Goal: Complete application form: Complete application form

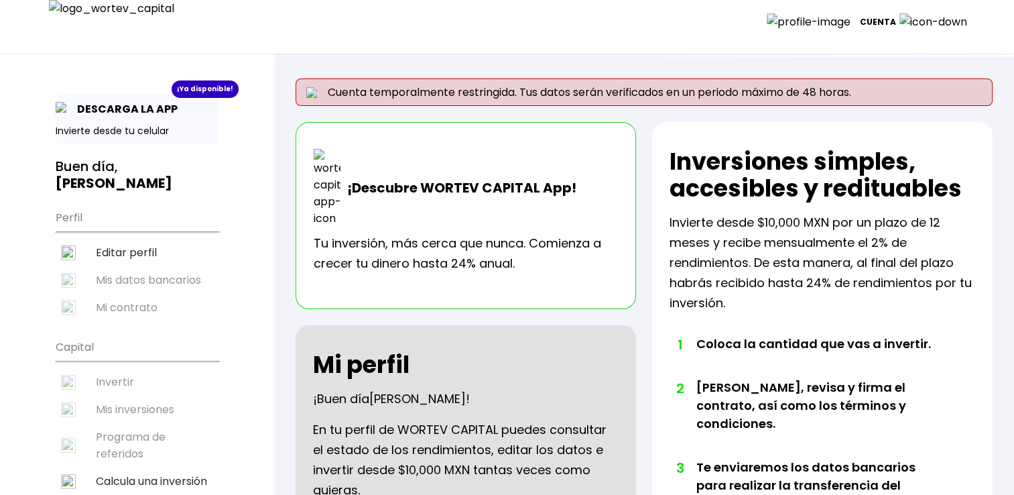
click at [896, 23] on p "Cuenta" at bounding box center [878, 22] width 36 height 20
click at [906, 93] on li "Cerrar sesión" at bounding box center [926, 94] width 107 height 27
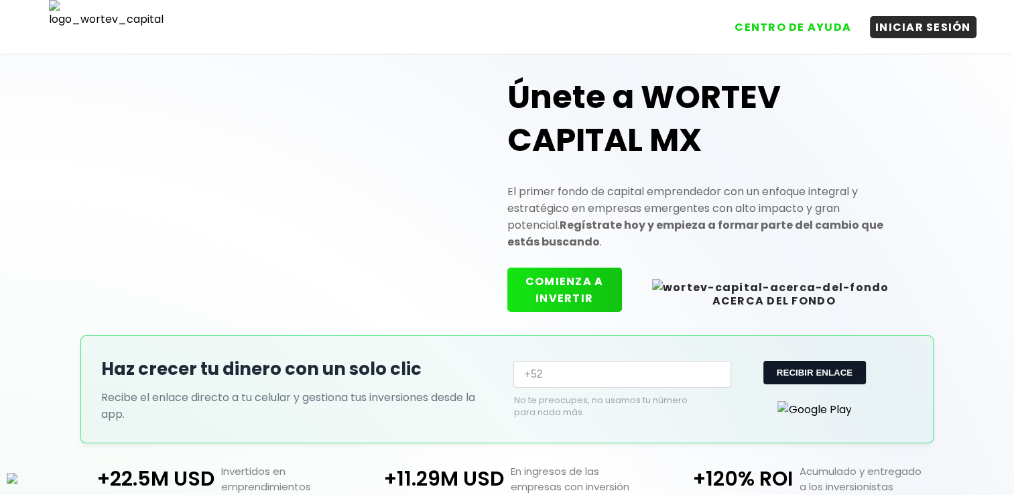
click at [597, 280] on button "COMIENZA A INVERTIR" at bounding box center [564, 289] width 115 height 44
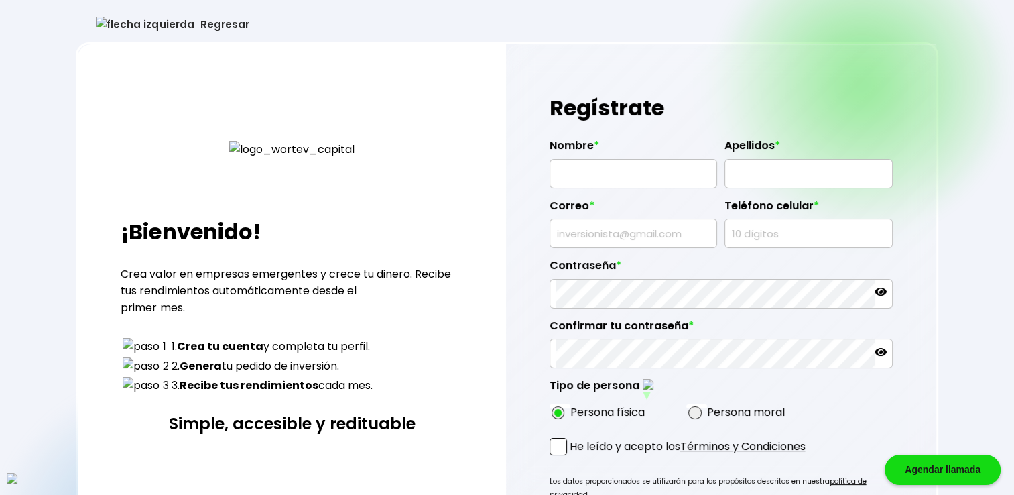
type input "[PERSON_NAME]"
type input "[EMAIL_ADDRESS][DOMAIN_NAME]"
type input "9213927769"
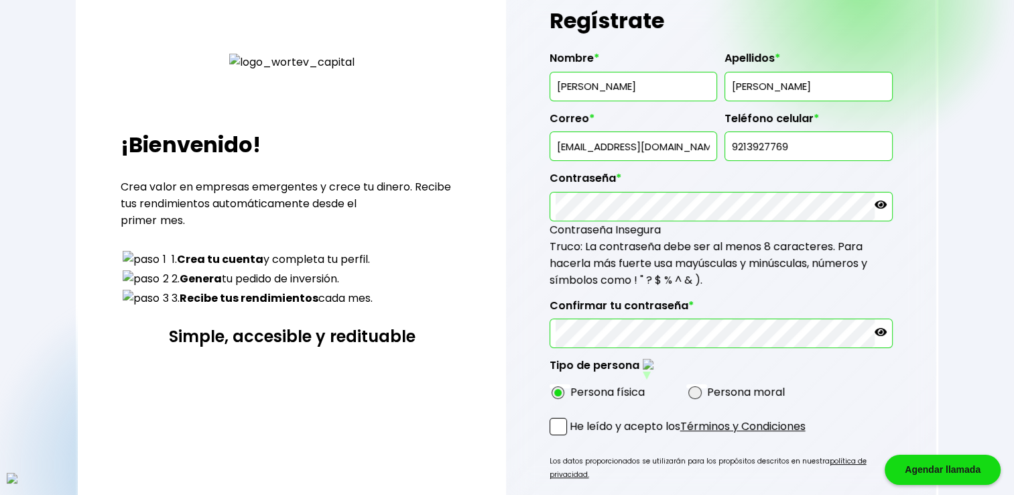
scroll to position [178, 0]
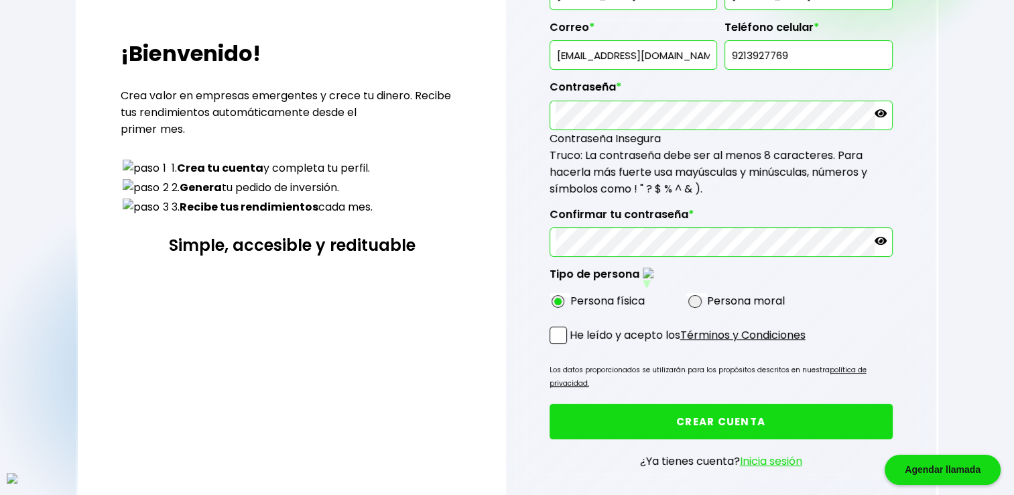
click at [556, 326] on span at bounding box center [558, 334] width 17 height 17
click at [573, 345] on input "He leído y acepto los Términos y Condiciones" at bounding box center [573, 345] width 0 height 0
click at [646, 404] on button "CREAR CUENTA" at bounding box center [721, 422] width 343 height 36
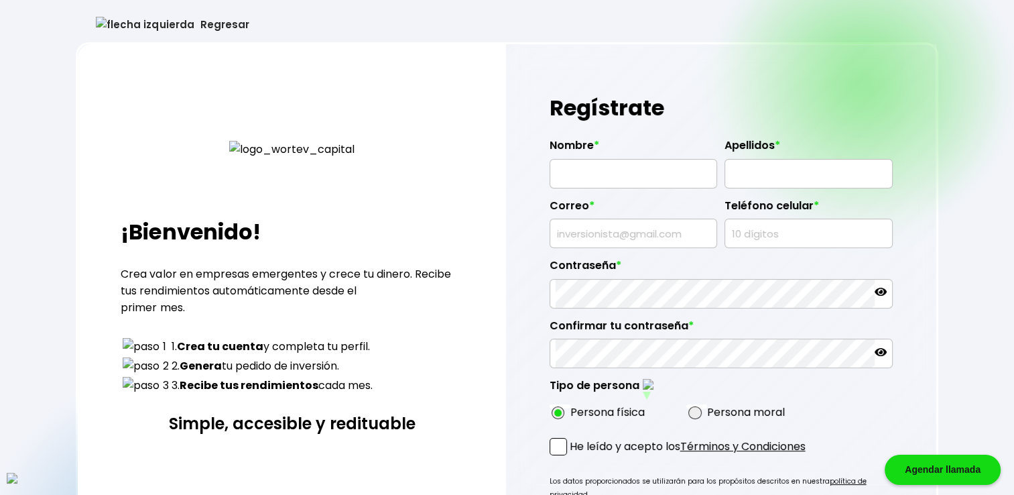
click at [145, 17] on button "Regresar" at bounding box center [172, 25] width 193 height 36
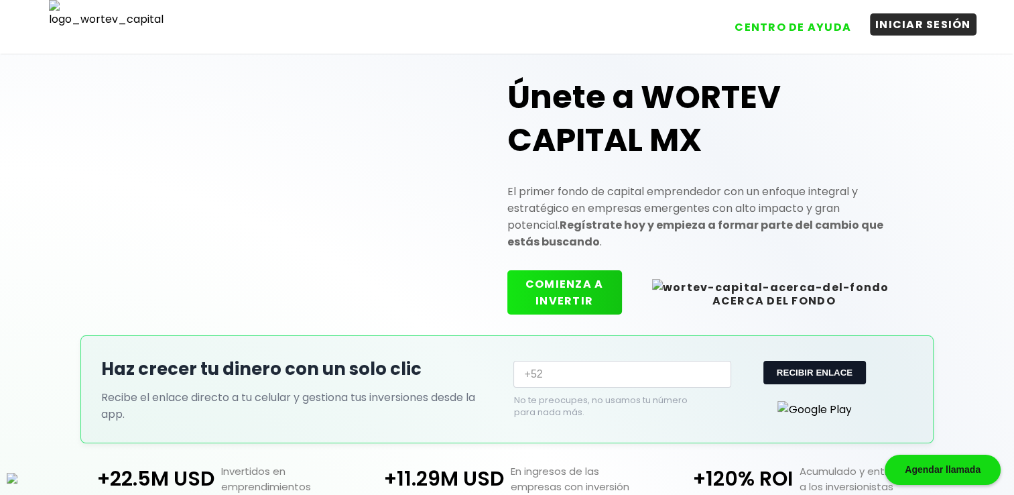
click at [937, 36] on button "INICIAR SESIÓN" at bounding box center [923, 24] width 107 height 22
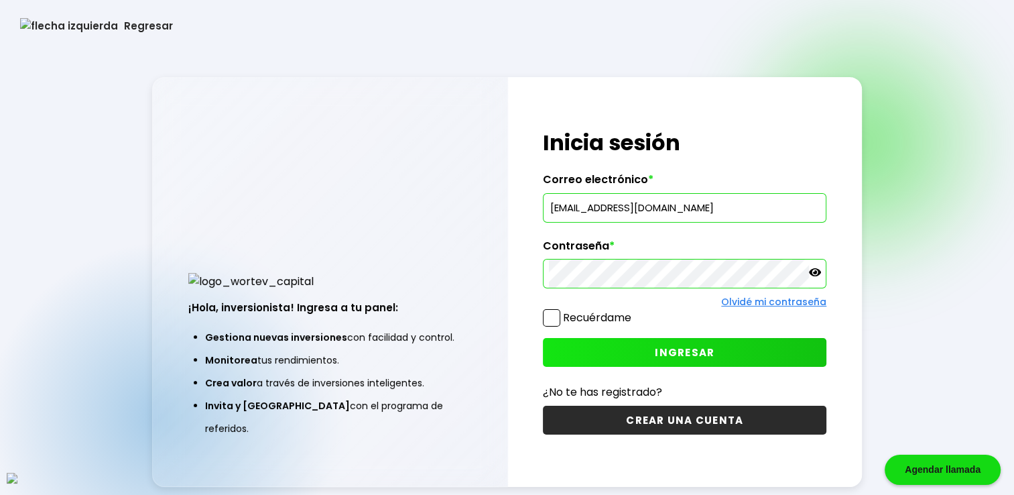
click at [615, 216] on input "[EMAIL_ADDRESS][DOMAIN_NAME]" at bounding box center [685, 208] width 272 height 28
paste input "gifiwus@mailinator"
type input "[EMAIL_ADDRESS][DOMAIN_NAME]"
click at [550, 315] on span at bounding box center [551, 317] width 17 height 17
click at [634, 311] on input "Recuérdame" at bounding box center [634, 311] width 0 height 0
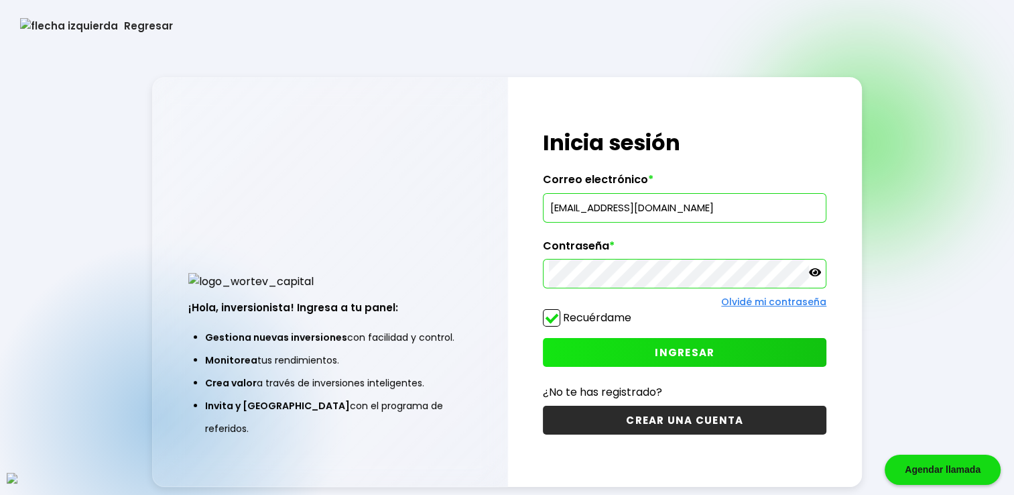
click at [639, 350] on button "INGRESAR" at bounding box center [685, 352] width 284 height 29
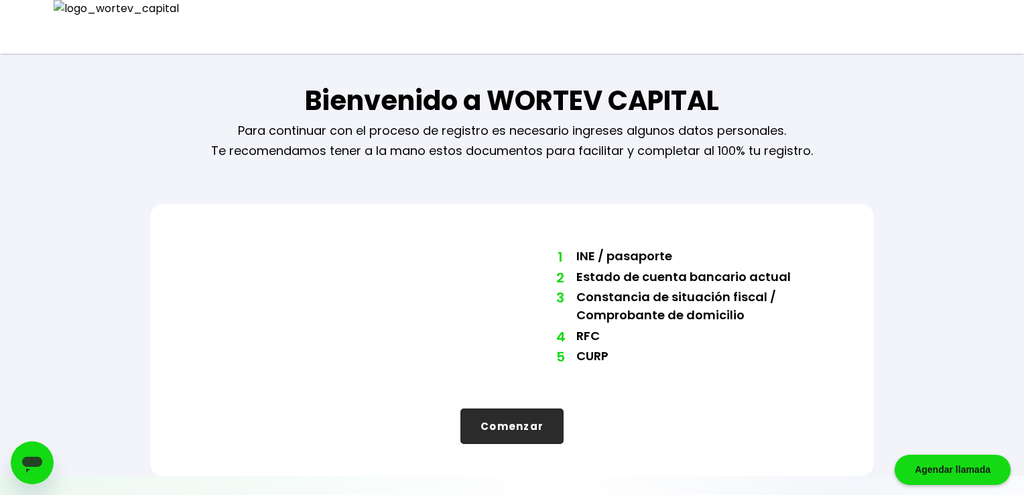
click at [515, 420] on button "Comenzar" at bounding box center [512, 426] width 103 height 36
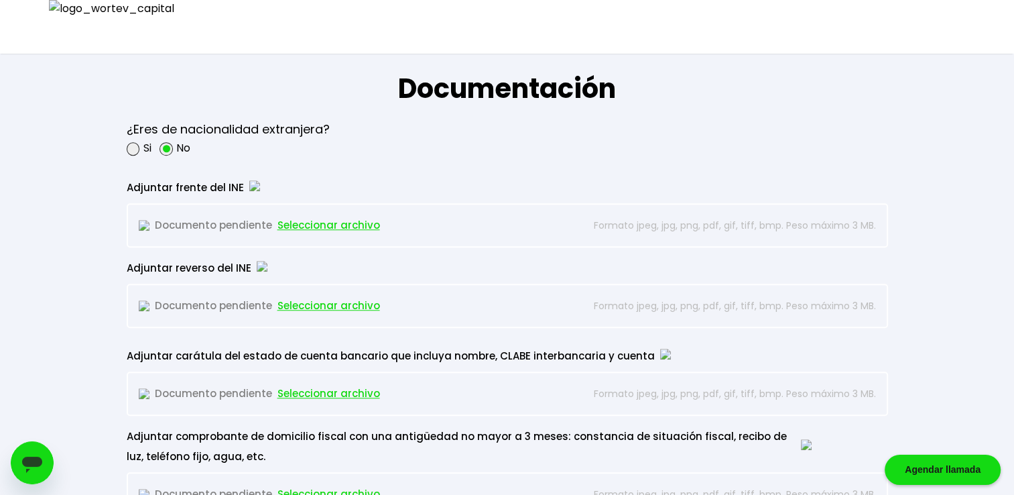
scroll to position [1162, 0]
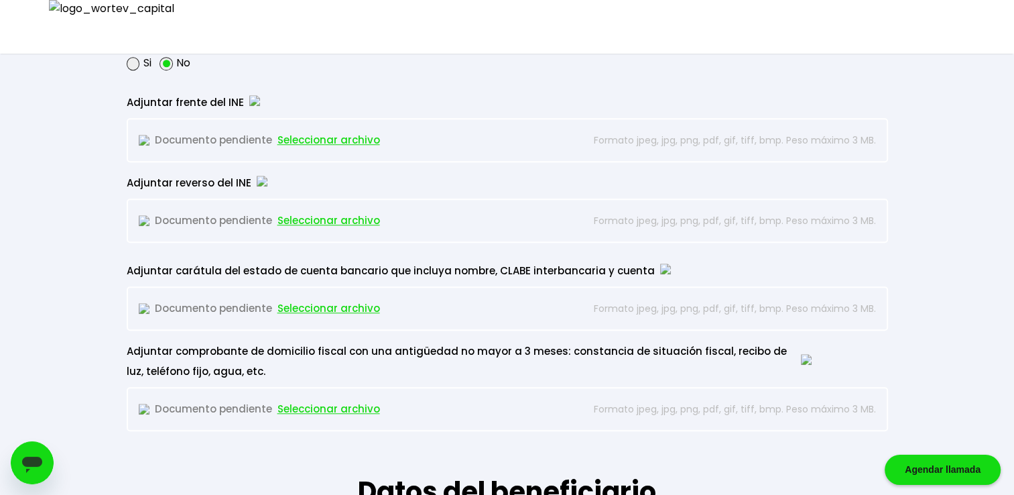
click at [303, 404] on span "Seleccionar archivo" at bounding box center [329, 409] width 103 height 20
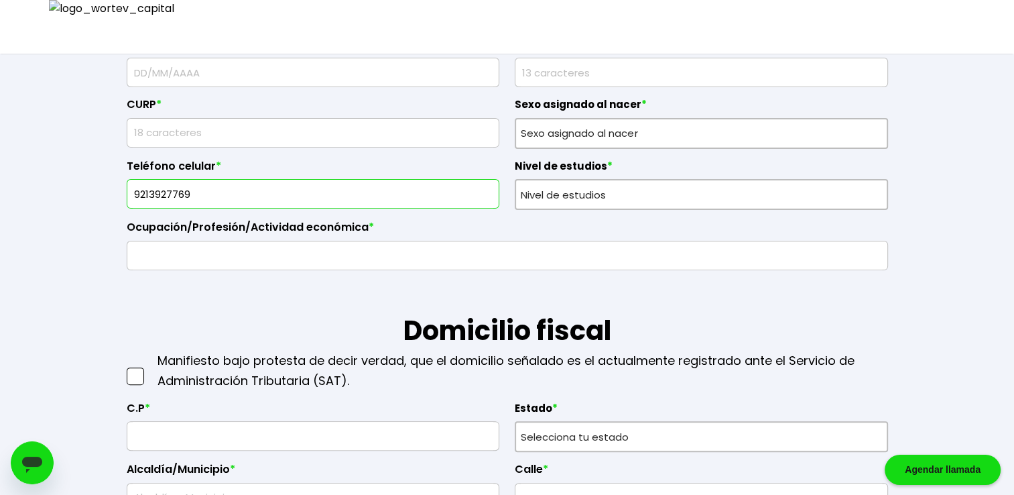
scroll to position [453, 0]
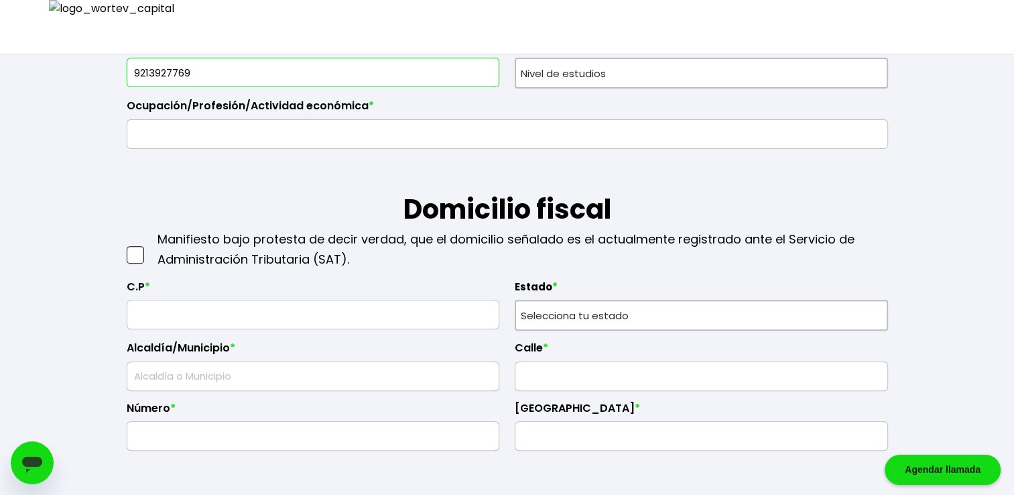
click at [264, 316] on input "text" at bounding box center [313, 314] width 361 height 28
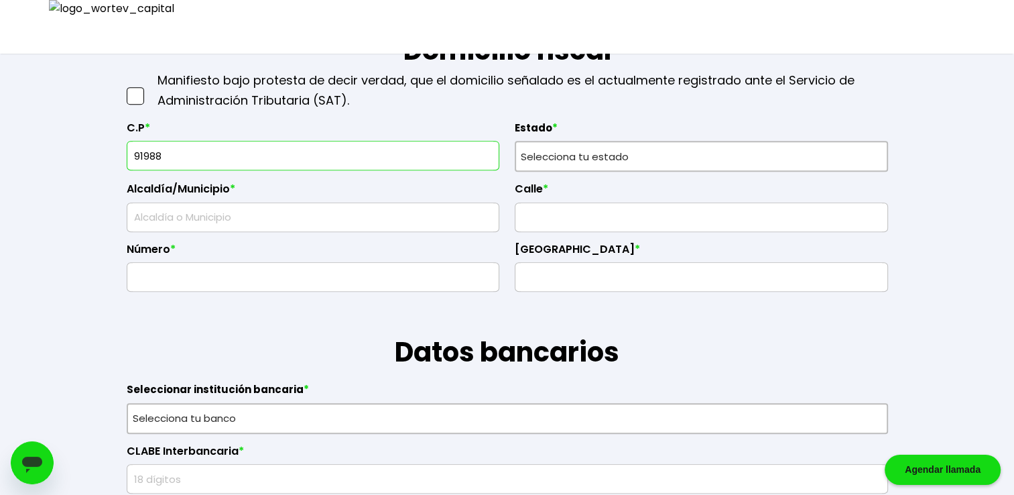
scroll to position [609, 0]
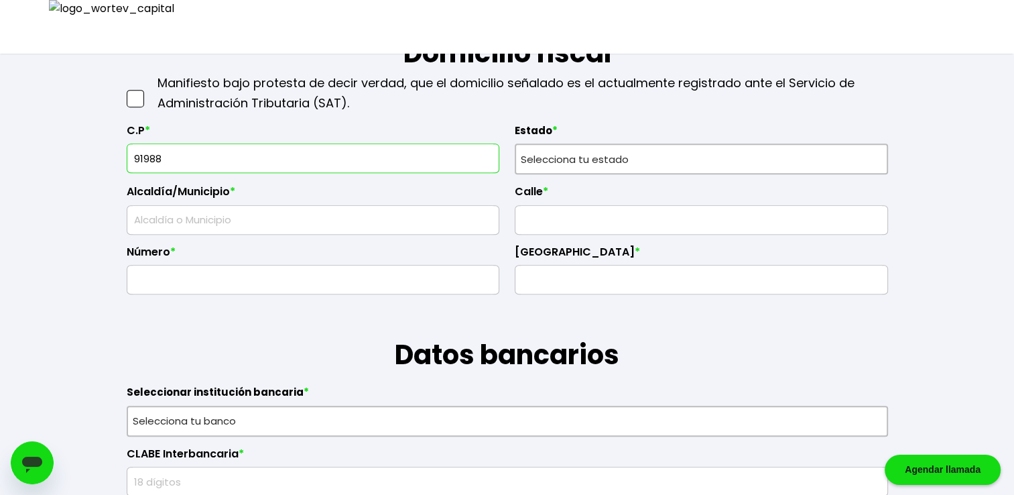
type input "91988"
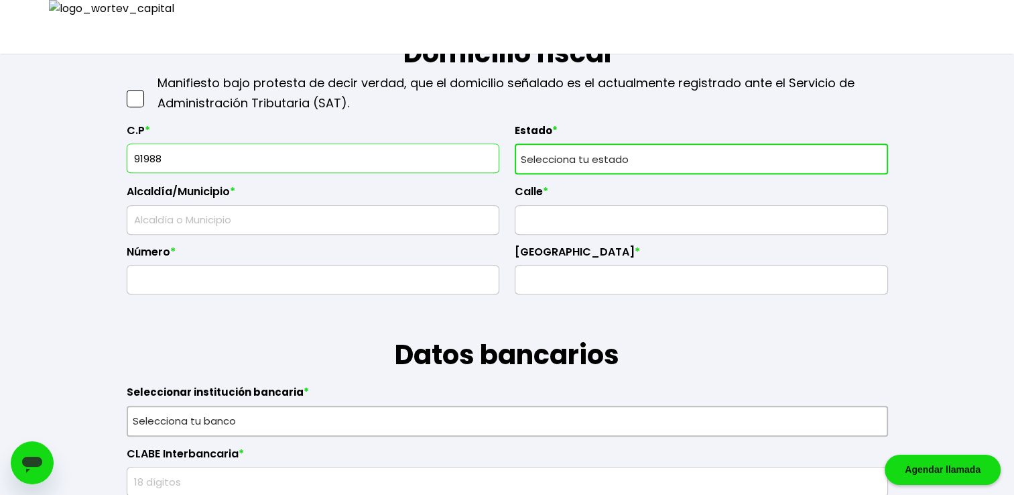
click at [631, 150] on select "Selecciona tu estado [GEOGRAPHIC_DATA] [GEOGRAPHIC_DATA][US_STATE] [GEOGRAPHIC_…" at bounding box center [701, 158] width 373 height 31
select select "BC"
click at [515, 143] on select "Selecciona tu estado [GEOGRAPHIC_DATA] [GEOGRAPHIC_DATA][US_STATE] [GEOGRAPHIC_…" at bounding box center [701, 158] width 373 height 31
click at [359, 212] on input "text" at bounding box center [313, 220] width 361 height 28
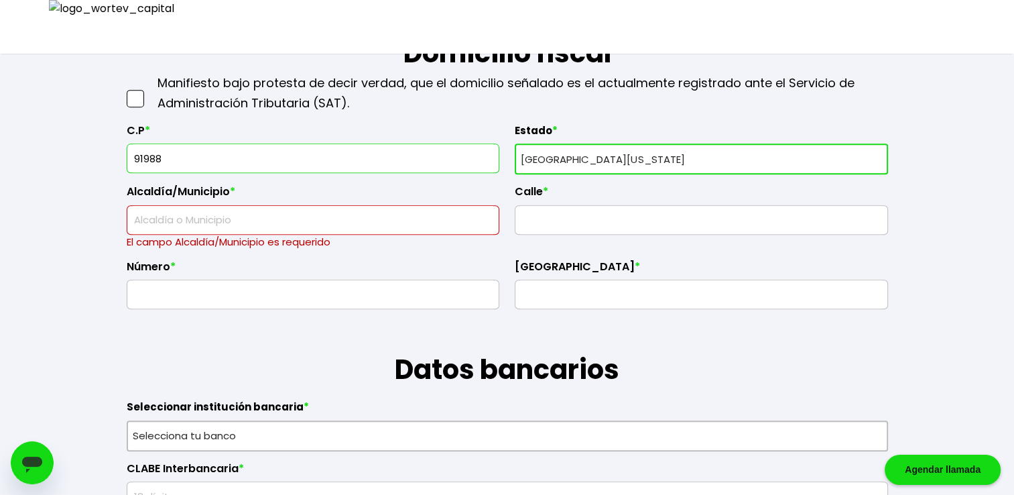
type input "[PERSON_NAME]"
type input "11/"
type input "DFSA8909166Y7"
type input "RWSA890916HO3QSR08"
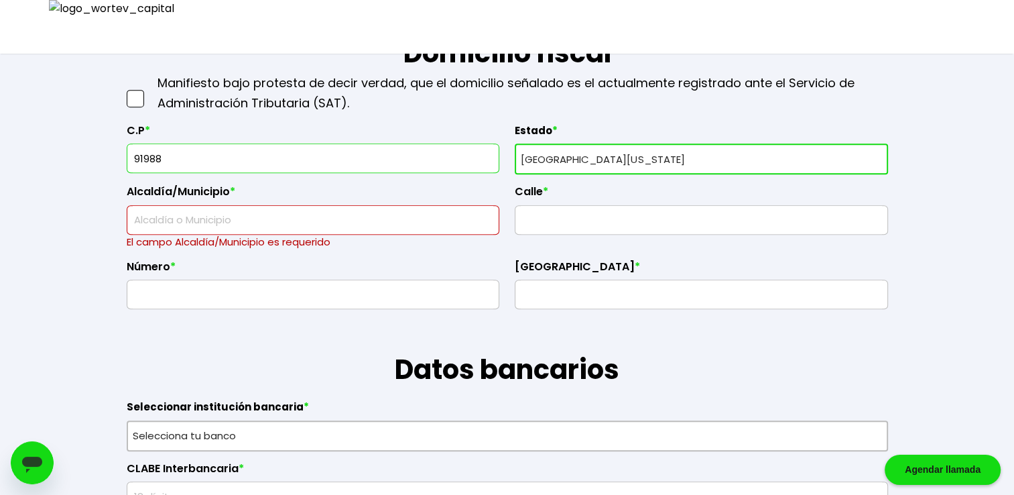
type input "8560765604"
type input "A nesciunt eos a q"
type input "21977"
type input "Tenetur anim reicien"
type input "Omnis et nisi offici"
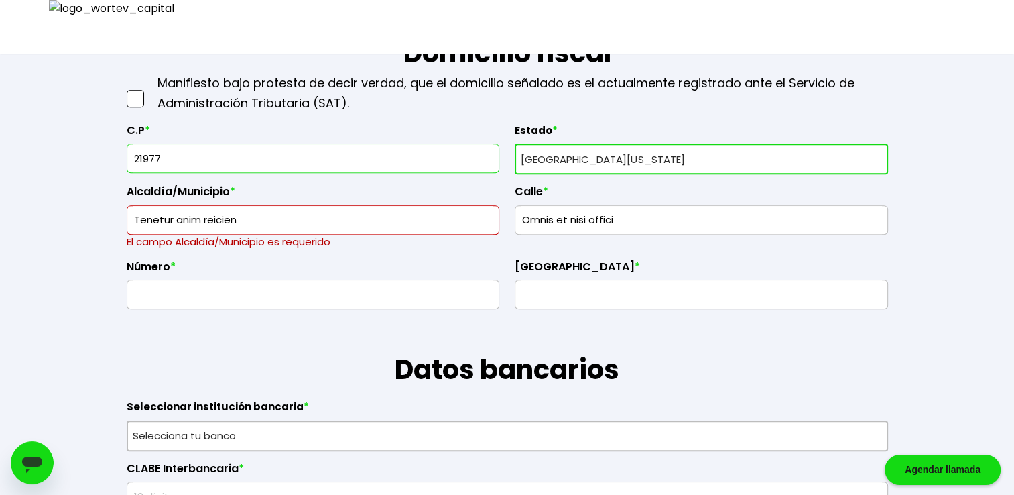
type input "Nam non autem mollit"
type input "Aut nihil sapiente c"
type input "121249087363022500"
type input "[PERSON_NAME]"
type input "[EMAIL_ADDRESS][DOMAIN_NAME]"
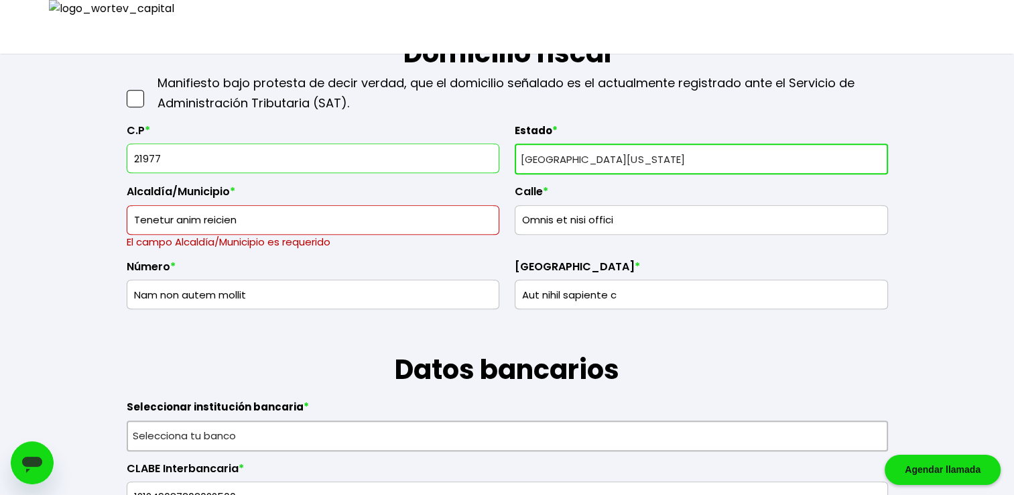
type input "7351895686"
radio input "true"
select select "Secundaria"
select select "TB"
select select "Bansi"
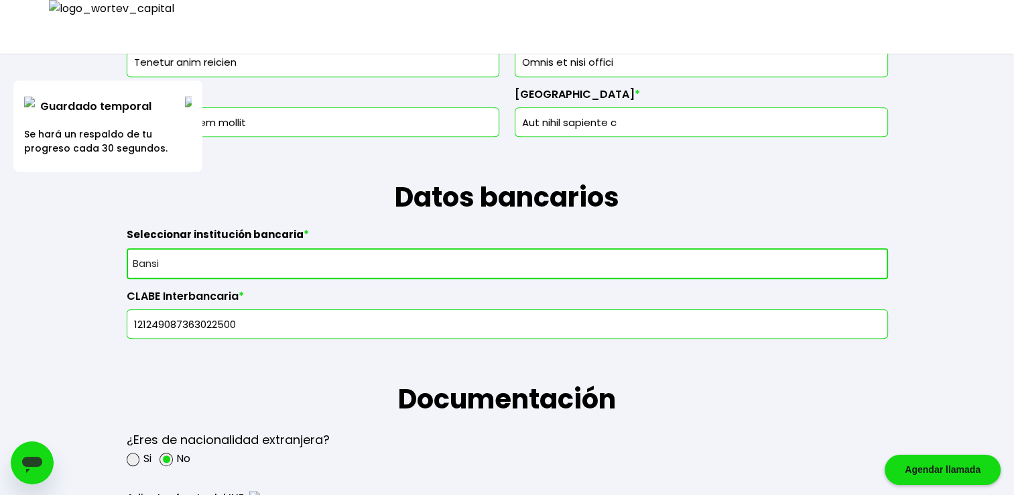
scroll to position [765, 0]
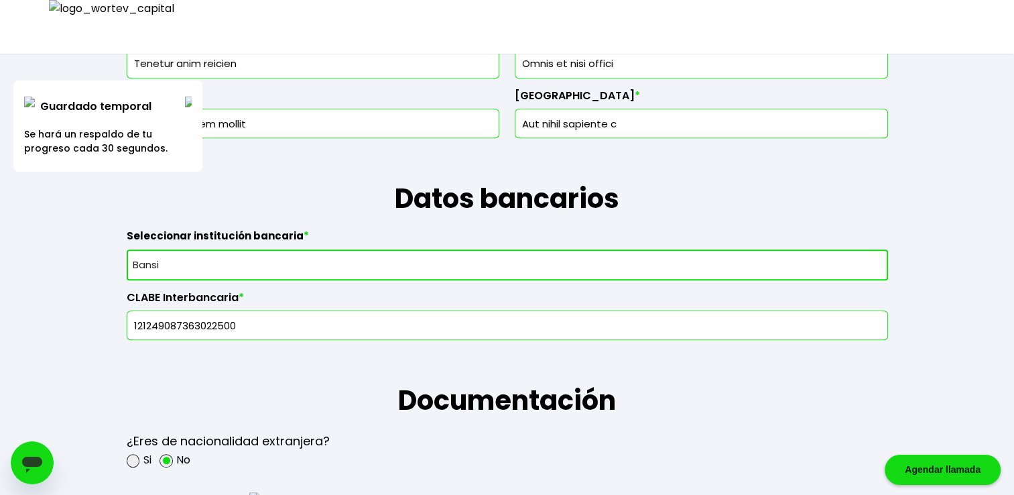
click at [189, 94] on div "Guardado temporal Se hará un respaldo de tu progreso cada 30 segundos." at bounding box center [107, 125] width 189 height 91
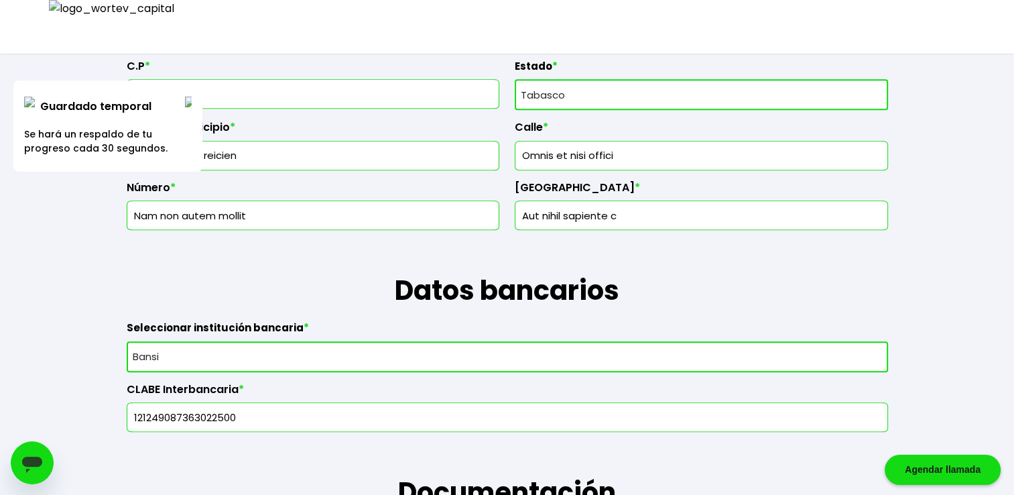
scroll to position [609, 0]
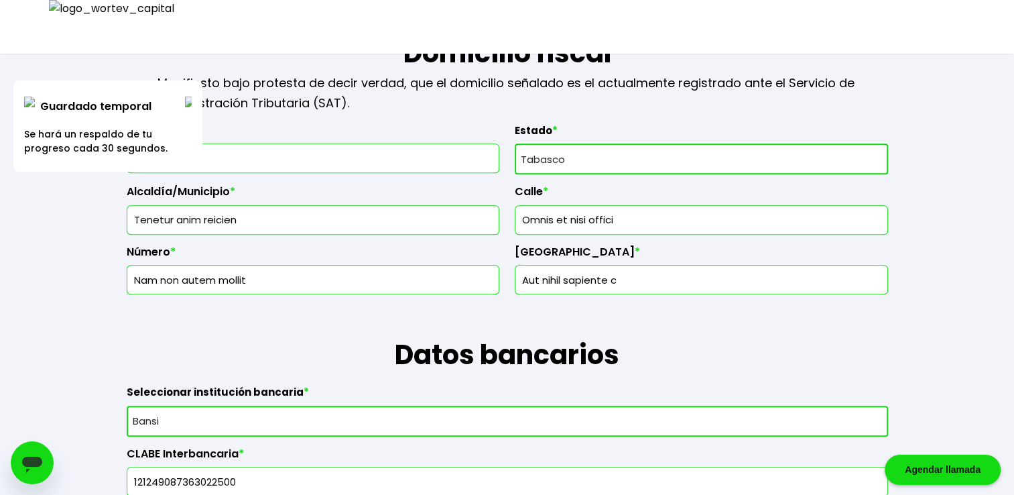
click at [189, 99] on img at bounding box center [188, 102] width 7 height 11
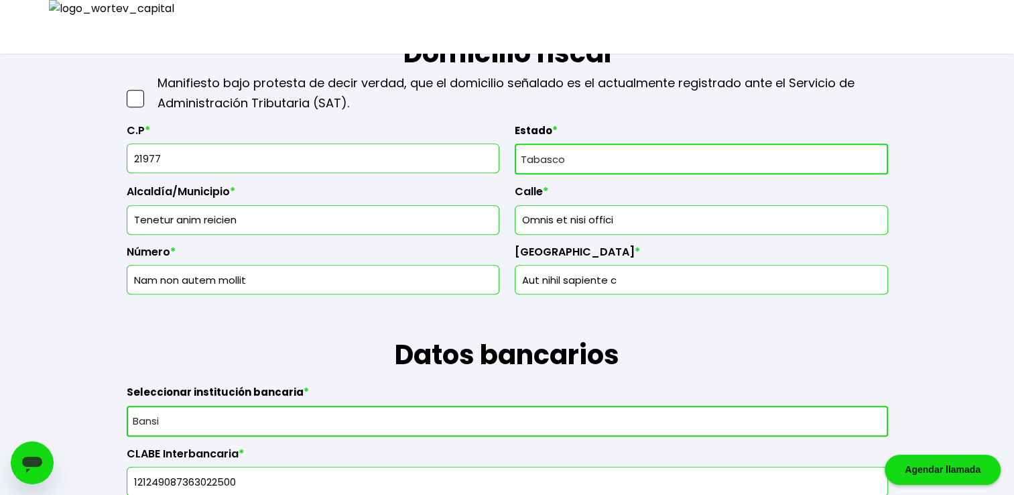
click at [264, 160] on input "21977" at bounding box center [313, 158] width 361 height 28
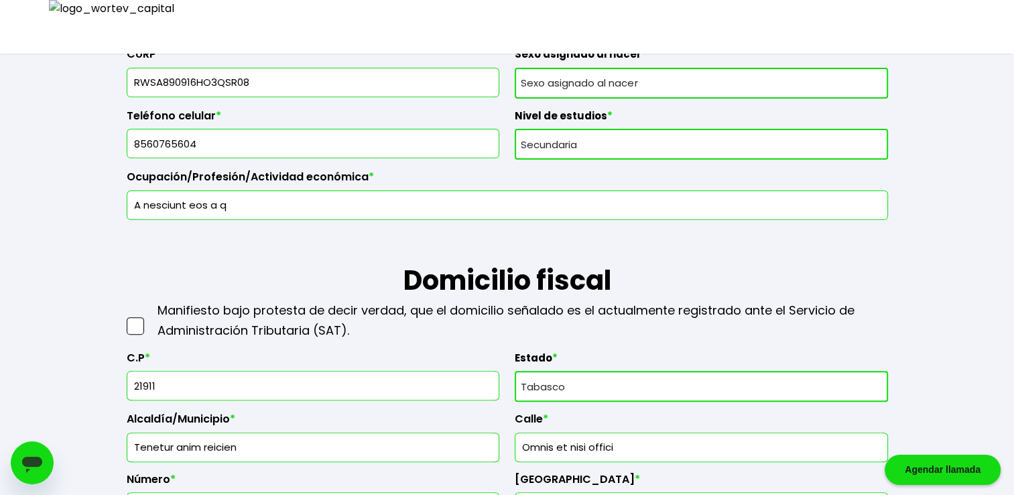
scroll to position [363, 0]
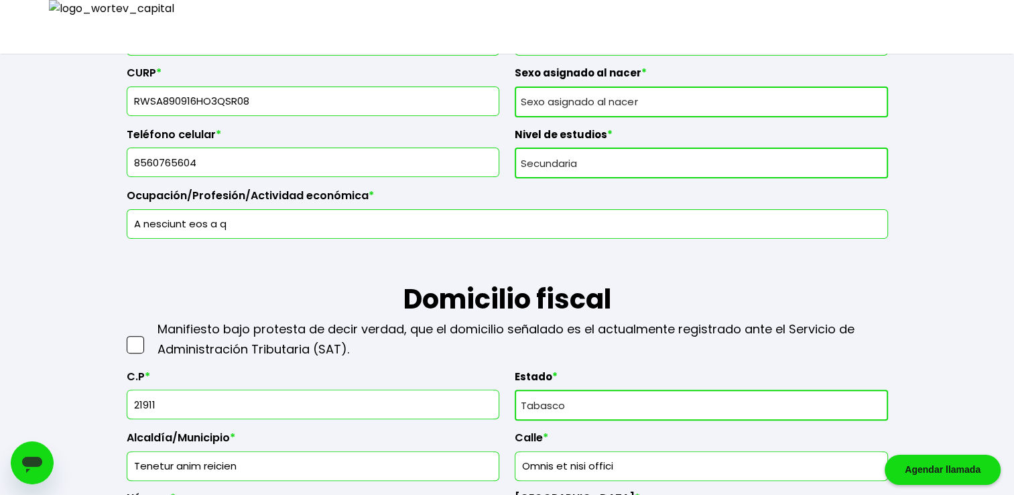
type input "21911"
click at [135, 341] on span at bounding box center [135, 344] width 17 height 17
click at [149, 338] on input "checkbox" at bounding box center [149, 338] width 0 height 0
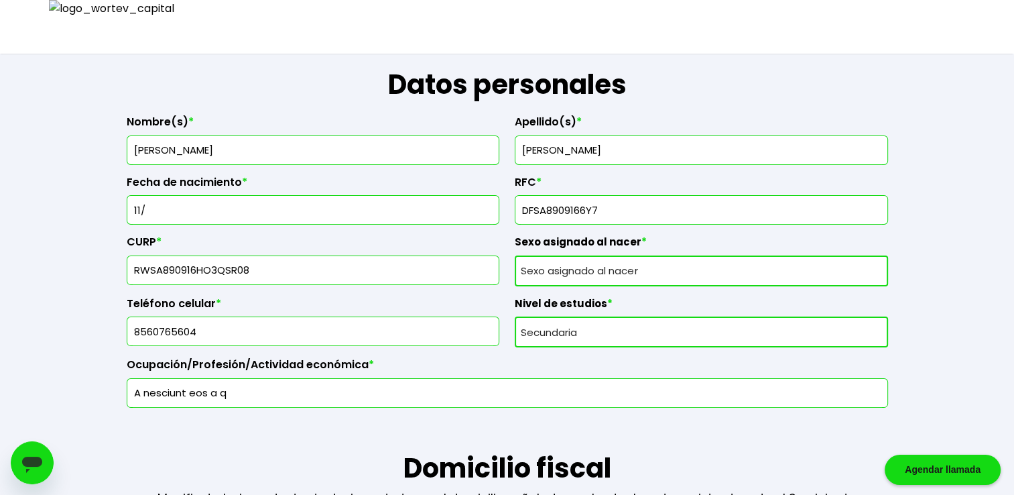
scroll to position [184, 0]
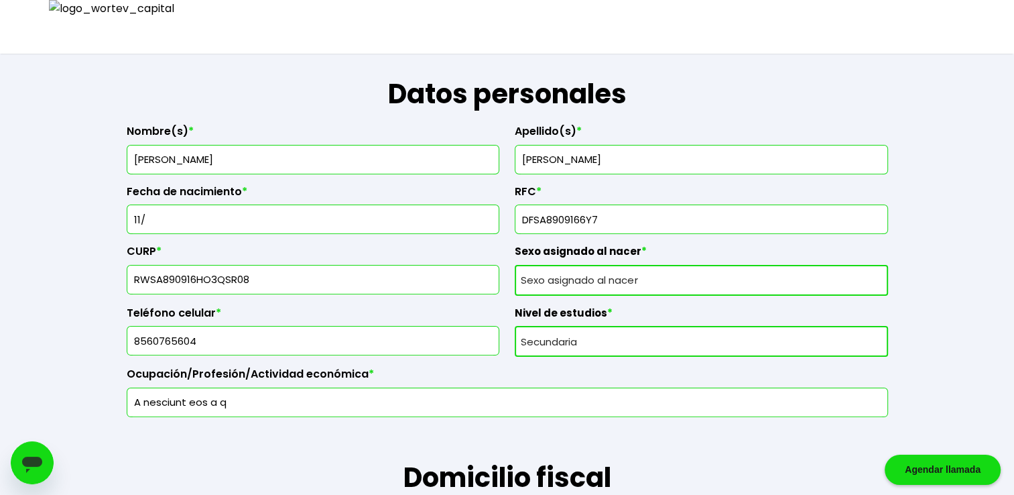
click at [241, 217] on input "11/" at bounding box center [313, 219] width 361 height 28
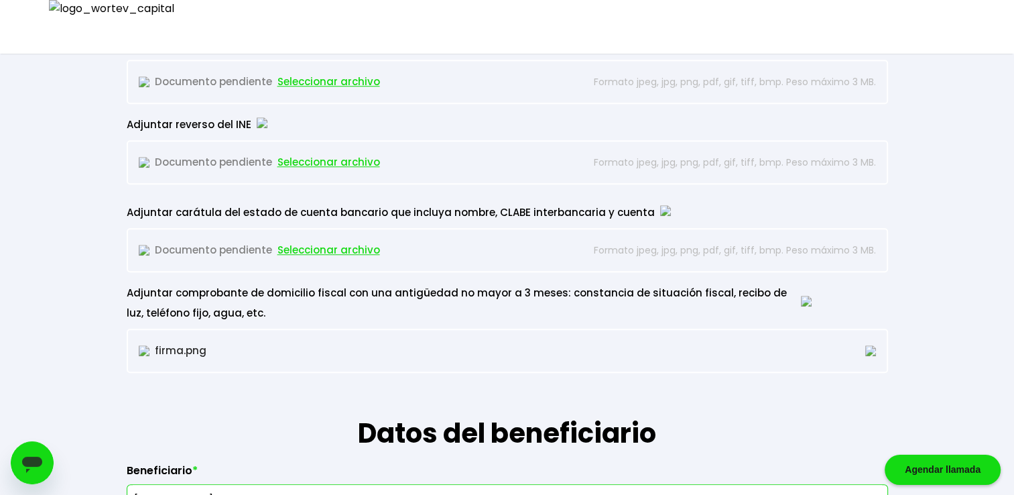
scroll to position [1212, 0]
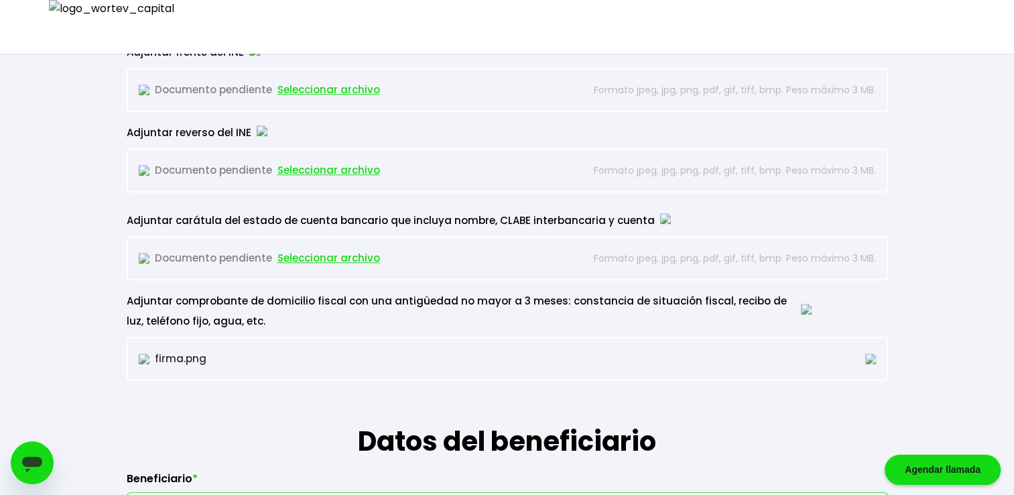
type input "[DATE]"
click at [328, 84] on span "Seleccionar archivo" at bounding box center [329, 90] width 103 height 20
click at [298, 162] on span "Seleccionar archivo" at bounding box center [329, 170] width 103 height 20
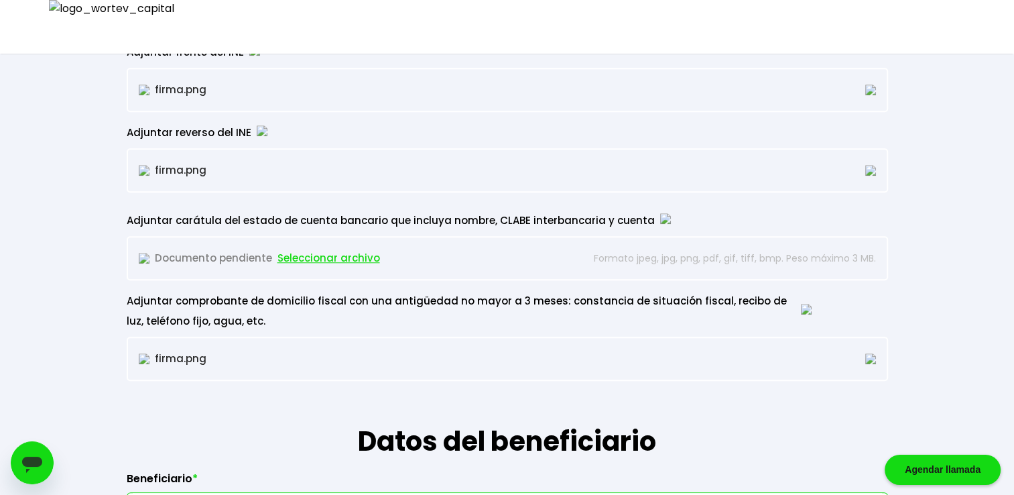
click at [316, 256] on span "Seleccionar archivo" at bounding box center [329, 258] width 103 height 20
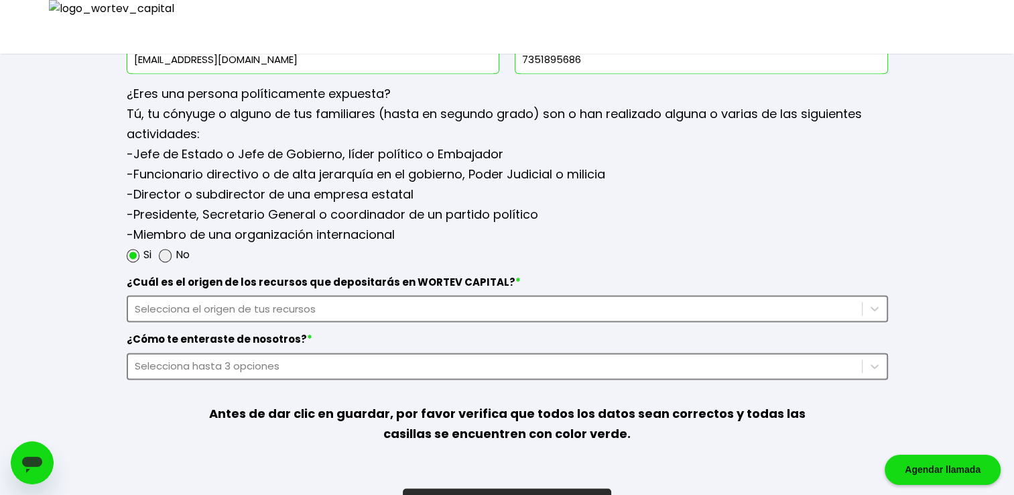
scroll to position [1726, 0]
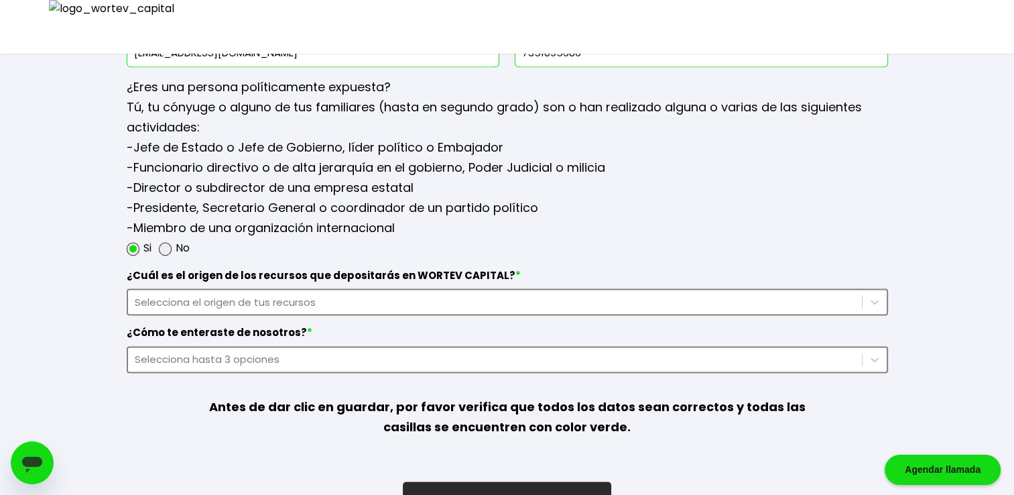
click at [247, 302] on div "Selecciona el origen de tus recursos" at bounding box center [495, 301] width 721 height 15
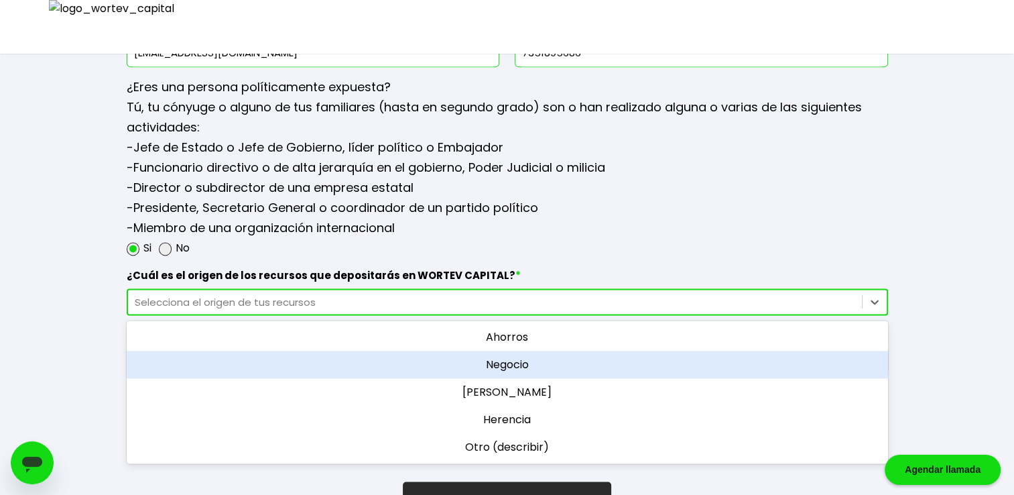
click at [381, 351] on div "Negocio" at bounding box center [508, 364] width 762 height 27
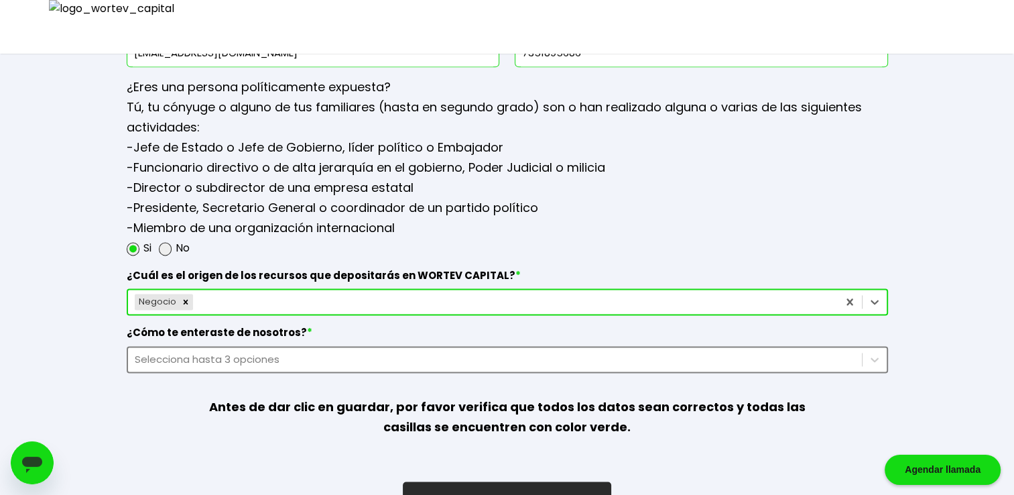
click at [474, 337] on label "¿Cómo te enteraste de nosotros? *" at bounding box center [508, 336] width 762 height 20
click at [467, 349] on div "Selecciona hasta 3 opciones" at bounding box center [508, 359] width 762 height 27
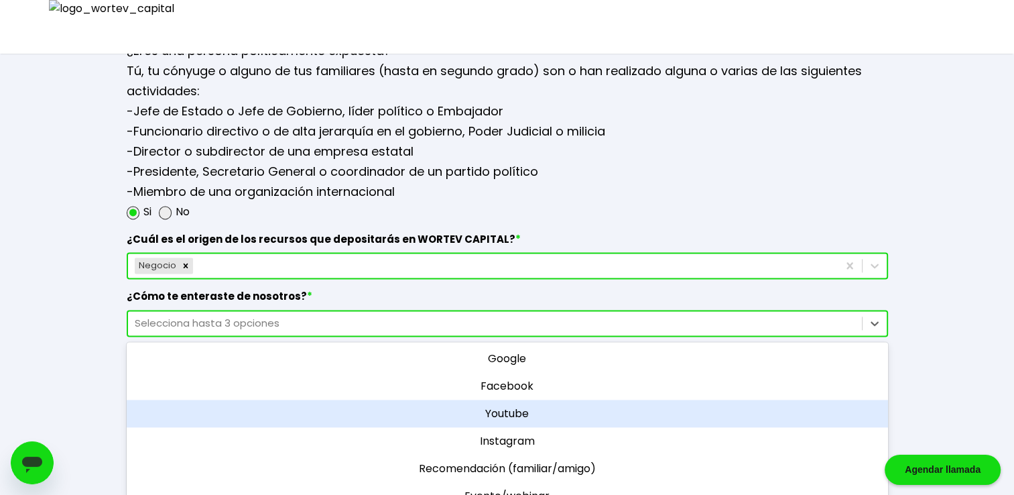
click at [492, 400] on div "Youtube" at bounding box center [508, 413] width 762 height 27
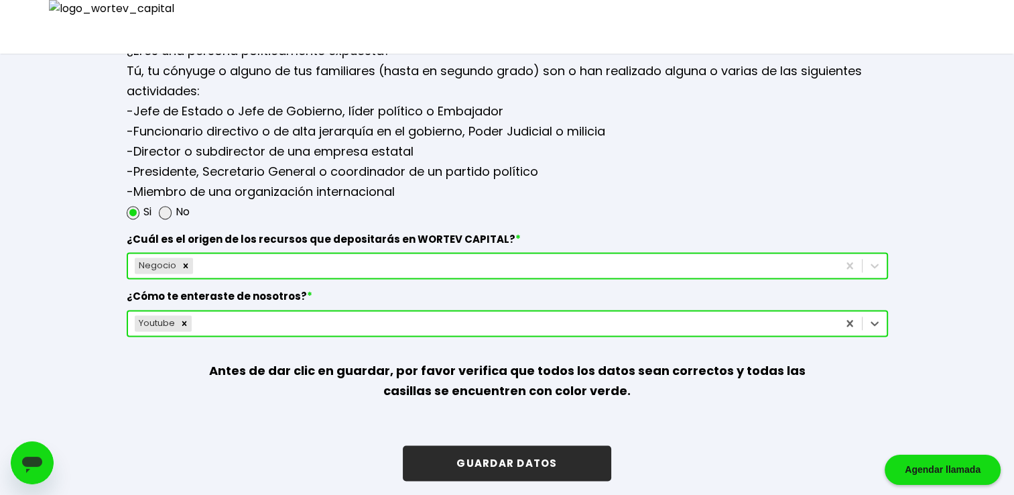
click at [489, 447] on button "GUARDAR DATOS" at bounding box center [507, 463] width 208 height 36
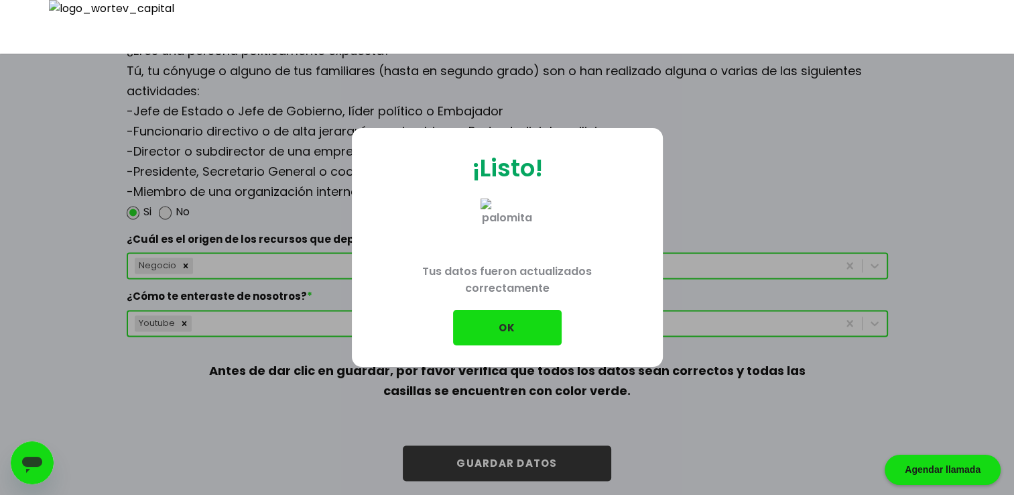
click at [509, 326] on button "OK" at bounding box center [507, 328] width 109 height 36
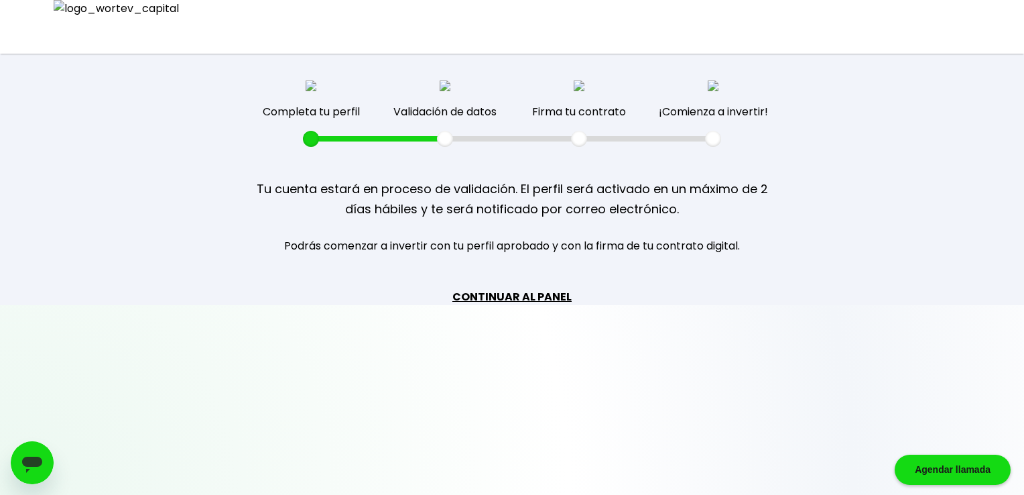
click at [509, 291] on link "CONTINUAR AL PANEL" at bounding box center [512, 296] width 119 height 17
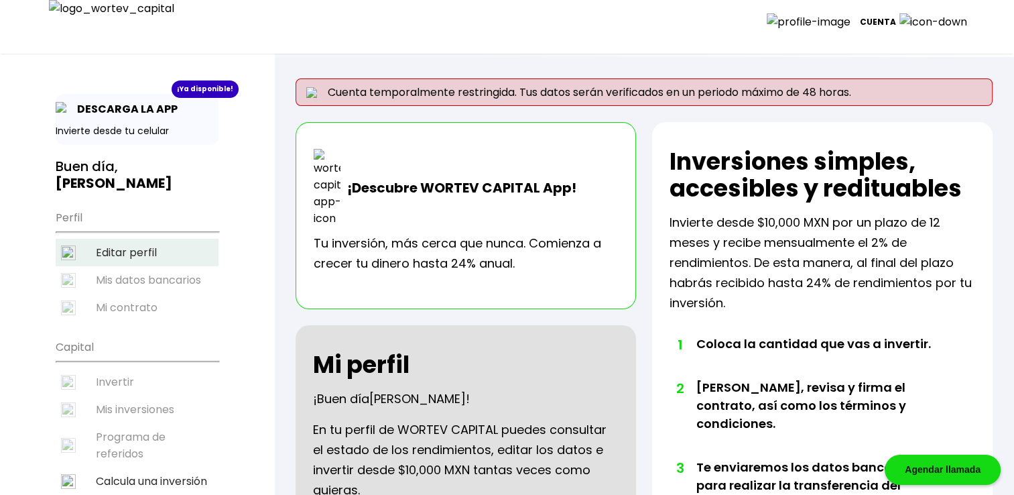
click at [129, 239] on li "Editar perfil" at bounding box center [137, 252] width 163 height 27
select select "Secundaria"
select select "TB"
select select "Bansi"
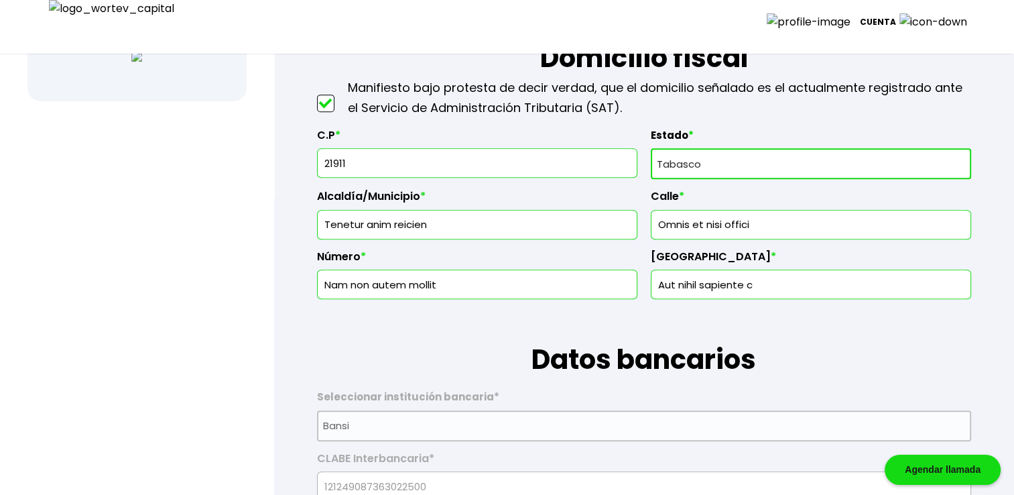
scroll to position [603, 0]
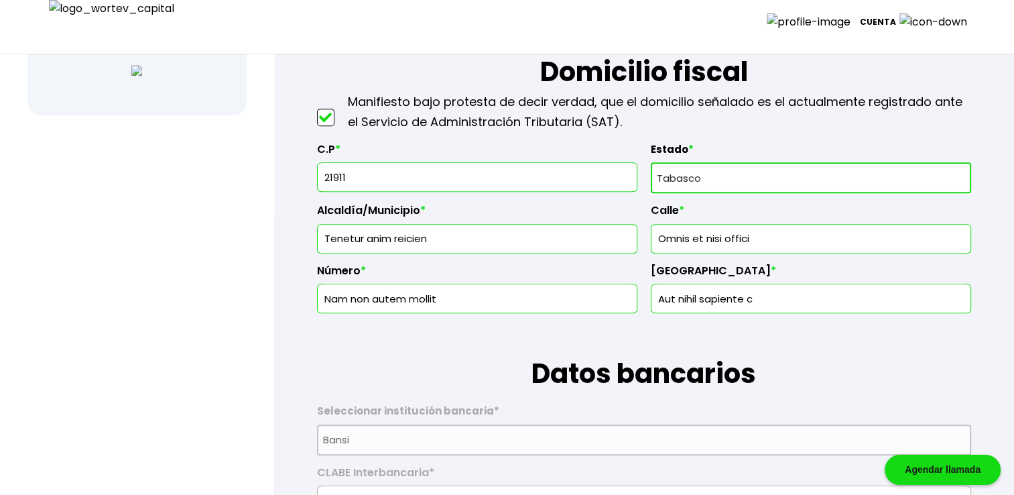
click at [379, 182] on input "21911" at bounding box center [477, 177] width 308 height 28
type input "21910"
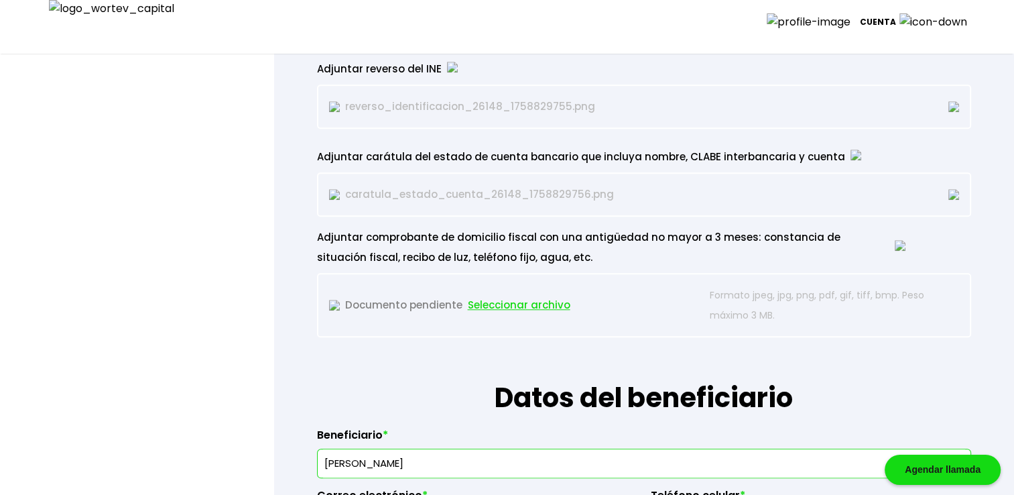
scroll to position [1430, 0]
